Goal: Check status: Check status

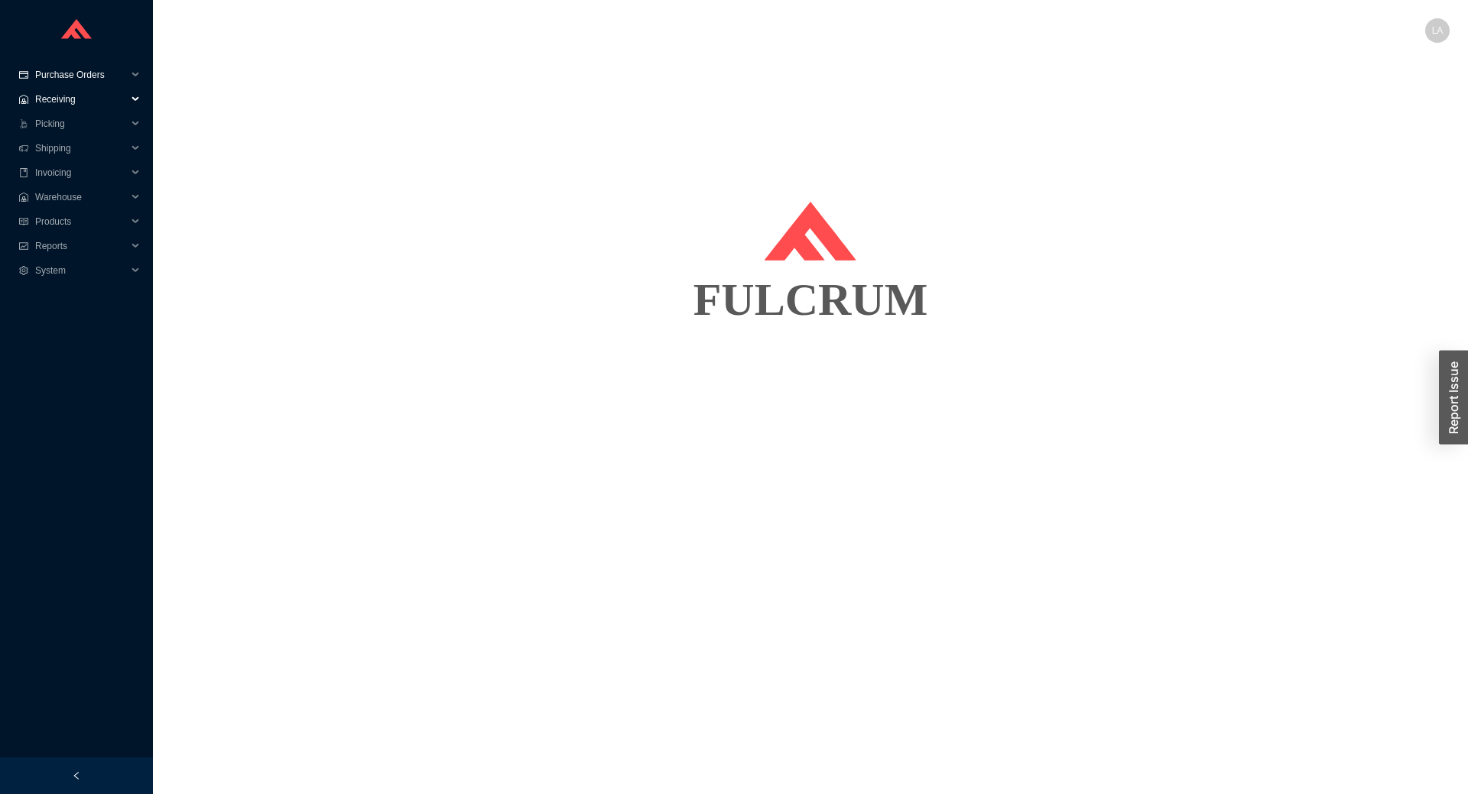
click at [92, 74] on span "Purchase Orders" at bounding box center [81, 75] width 92 height 24
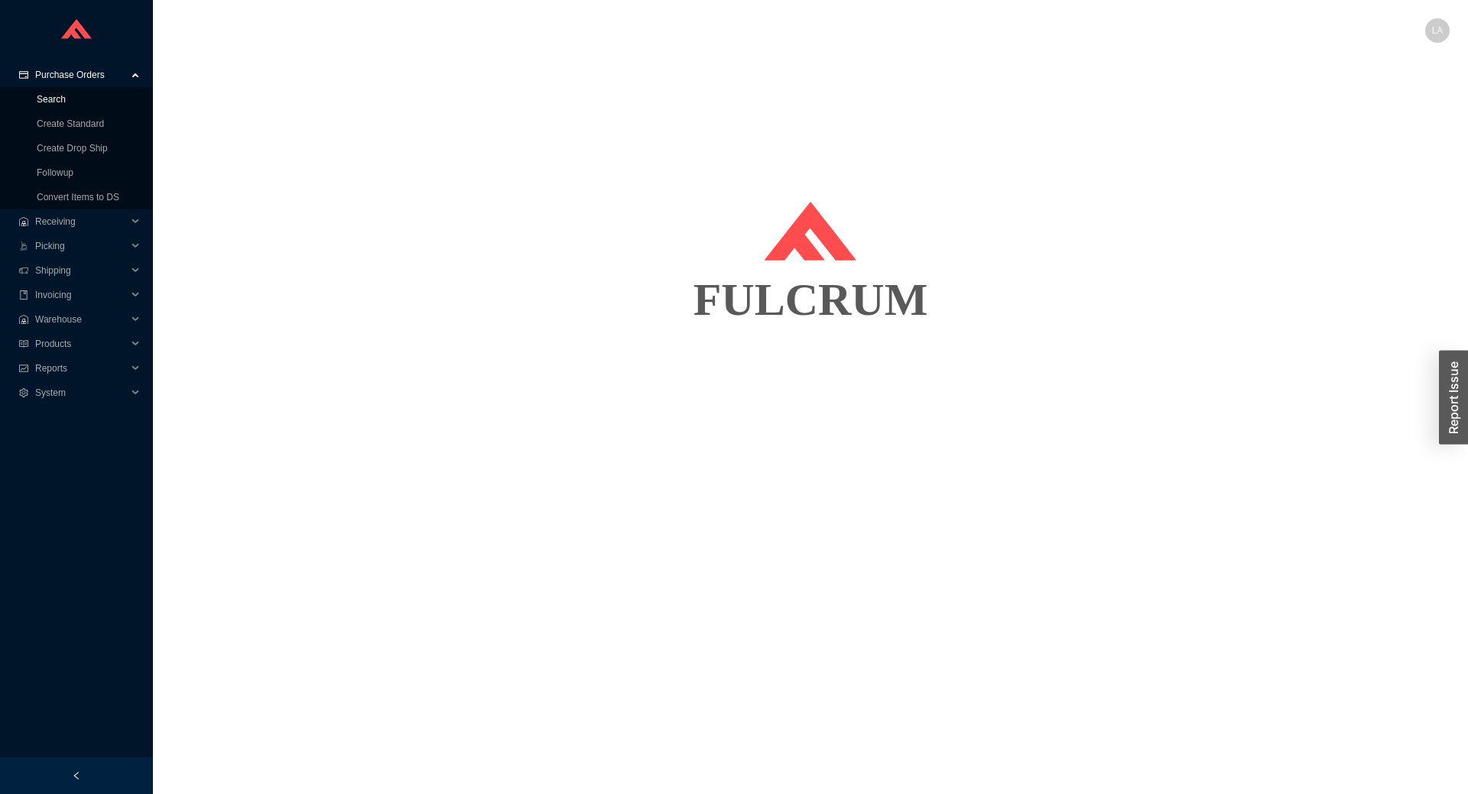
click at [66, 98] on link "Search" at bounding box center [51, 99] width 29 height 11
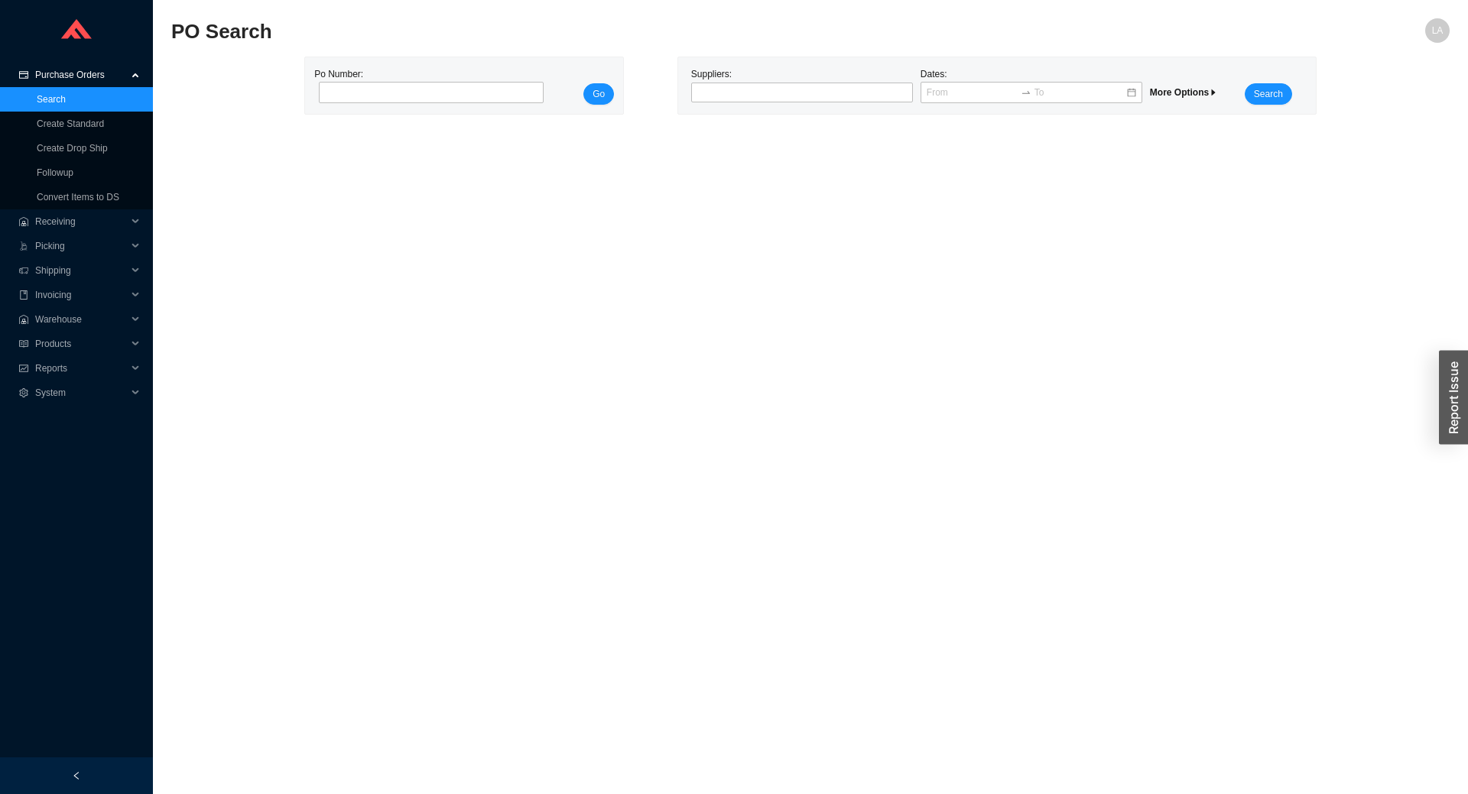
click at [408, 80] on div "Po Number:" at bounding box center [426, 86] width 225 height 38
paste input "985297"
type input "985297"
click at [584, 87] on div "Po Number: 985297 Go" at bounding box center [464, 86] width 300 height 38
drag, startPoint x: 599, startPoint y: 94, endPoint x: 571, endPoint y: 111, distance: 32.3
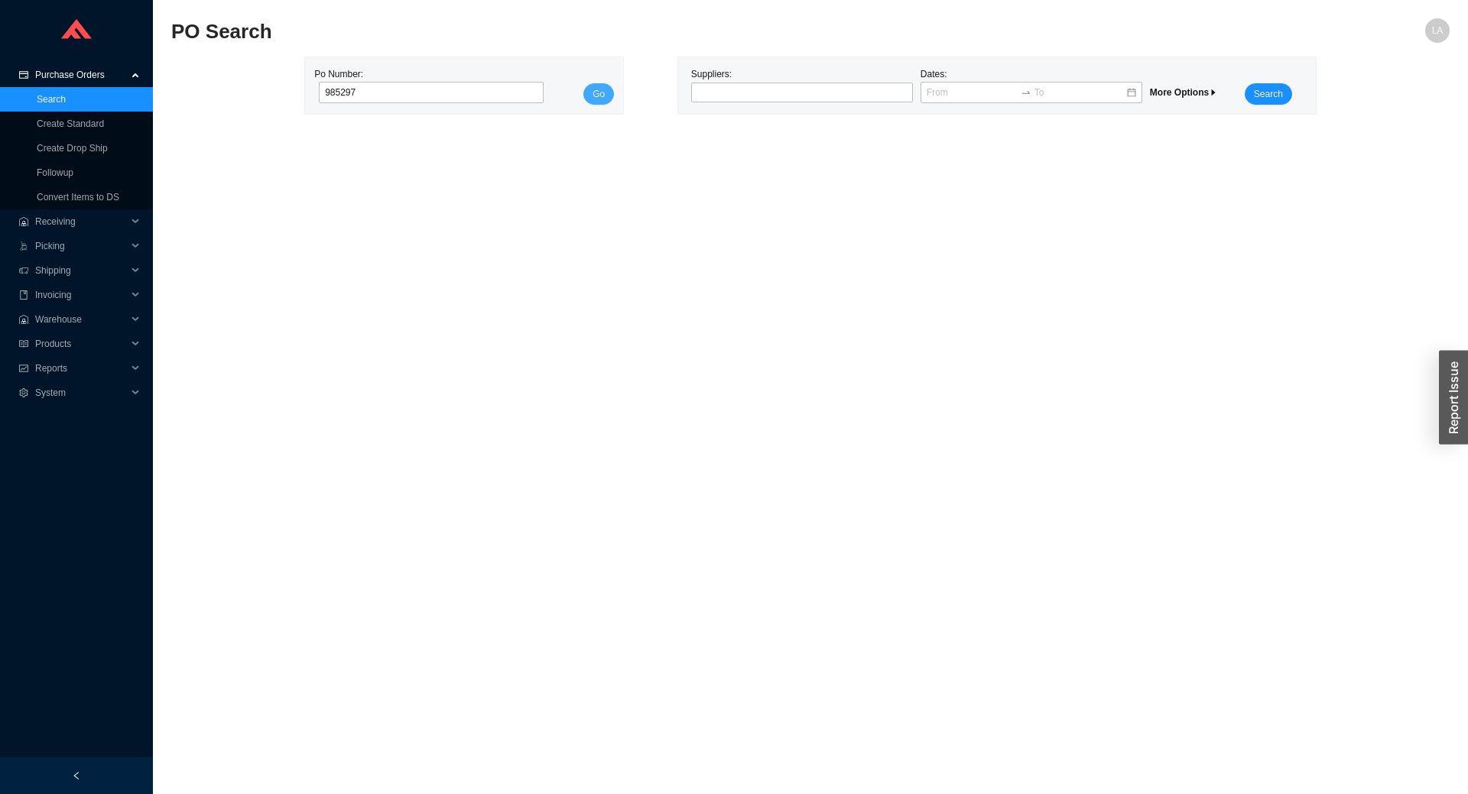
click at [600, 94] on span "Go" at bounding box center [598, 93] width 12 height 15
